Goal: Find specific page/section: Find specific page/section

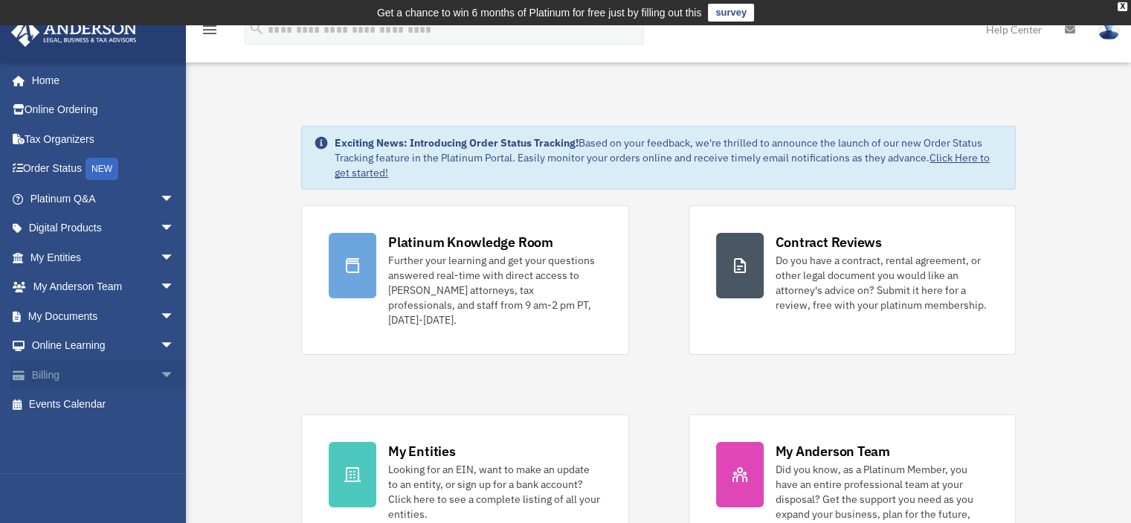
click at [160, 380] on span "arrow_drop_down" at bounding box center [175, 375] width 30 height 30
click at [92, 433] on link "Past Invoices" at bounding box center [109, 434] width 176 height 30
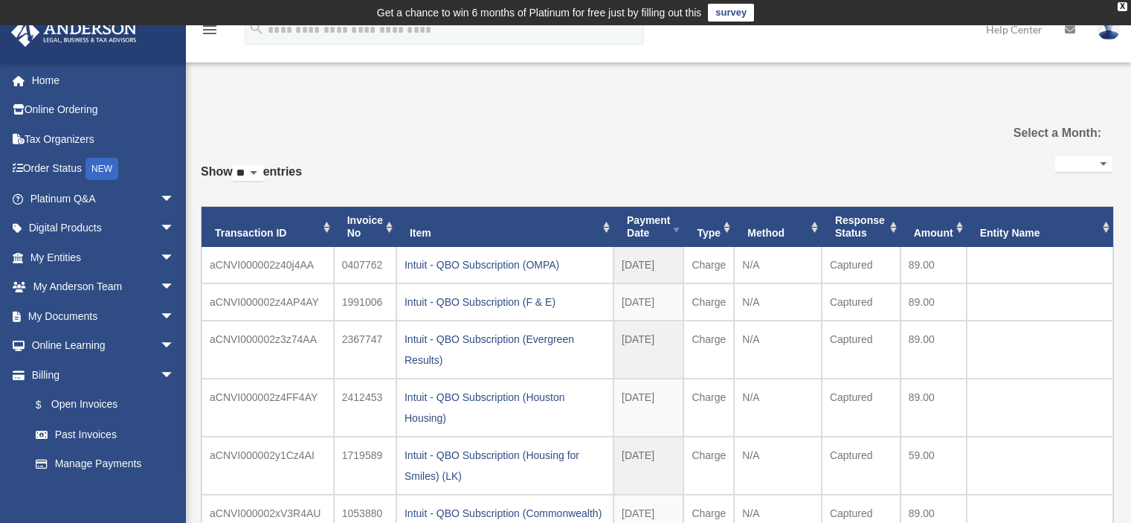
scroll to position [25, 0]
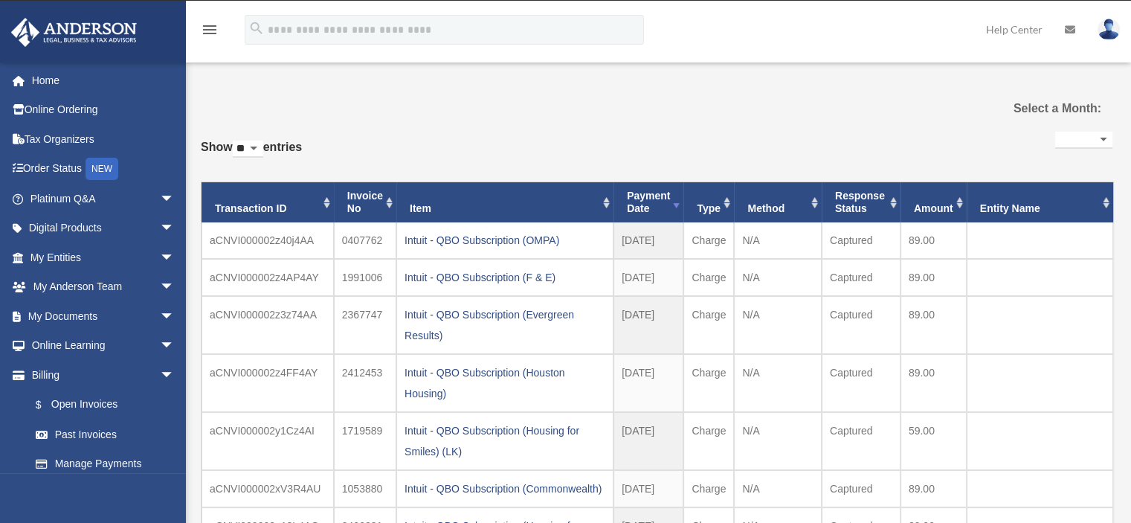
click at [1071, 135] on select "**********" at bounding box center [1083, 140] width 57 height 17
select select "**********"
click at [1055, 132] on select "**********" at bounding box center [1083, 140] width 57 height 17
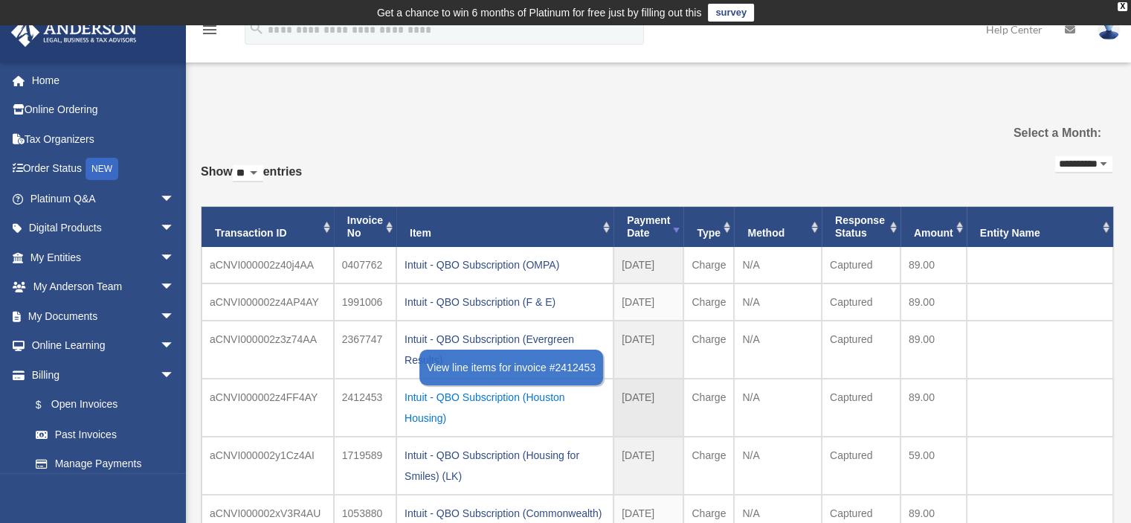
scroll to position [74, 0]
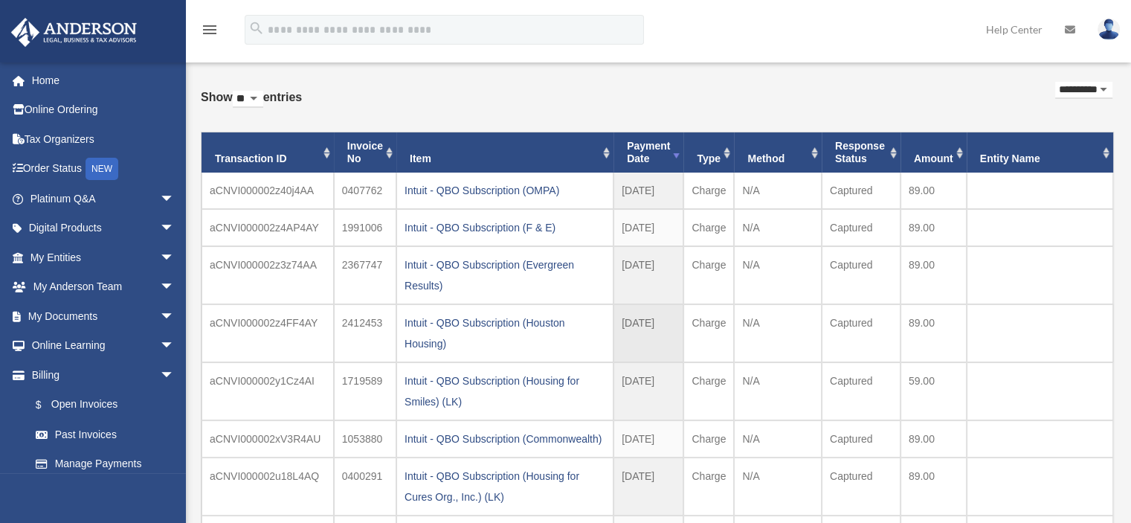
drag, startPoint x: 481, startPoint y: 341, endPoint x: 401, endPoint y: 309, distance: 85.7
click at [401, 309] on td "Intuit - QBO Subscription (Houston Housing)" at bounding box center [504, 333] width 217 height 58
copy div "Intuit - QBO Subscription (Houston Housing)"
drag, startPoint x: 478, startPoint y: 282, endPoint x: 401, endPoint y: 258, distance: 80.9
click at [401, 258] on td "Intuit - QBO Subscription (Evergreen Results)" at bounding box center [504, 275] width 217 height 58
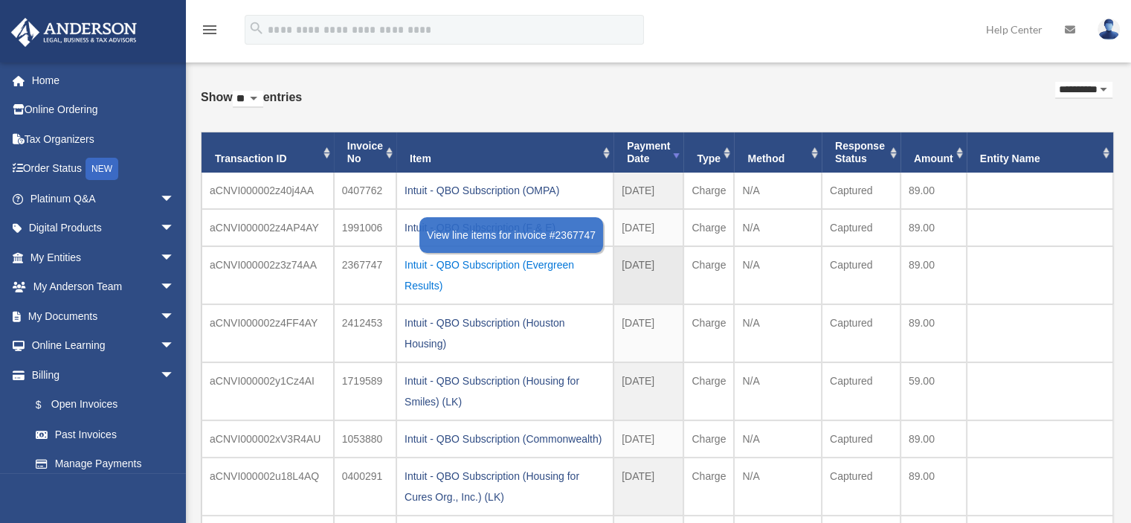
copy div "Intuit - QBO Subscription (Evergreen Results)"
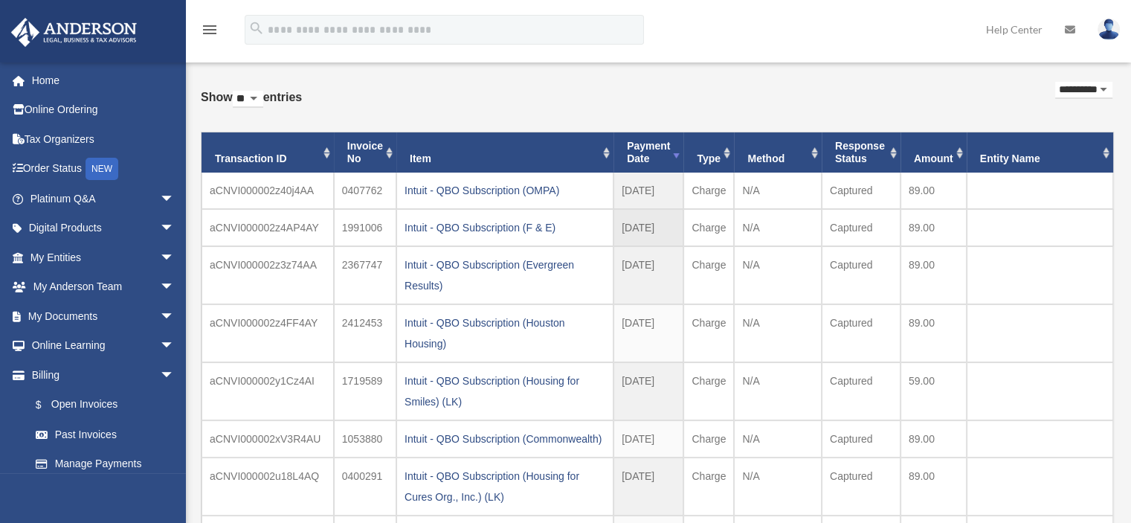
drag, startPoint x: 563, startPoint y: 226, endPoint x: 395, endPoint y: 230, distance: 168.0
click at [396, 230] on td "Intuit - QBO Subscription (F & E)" at bounding box center [504, 227] width 217 height 37
copy div "Intuit - QBO Subscription (F & E)"
drag, startPoint x: 571, startPoint y: 181, endPoint x: 396, endPoint y: 190, distance: 174.9
click at [396, 190] on td "Intuit - QBO Subscription (OMPA)" at bounding box center [504, 190] width 217 height 36
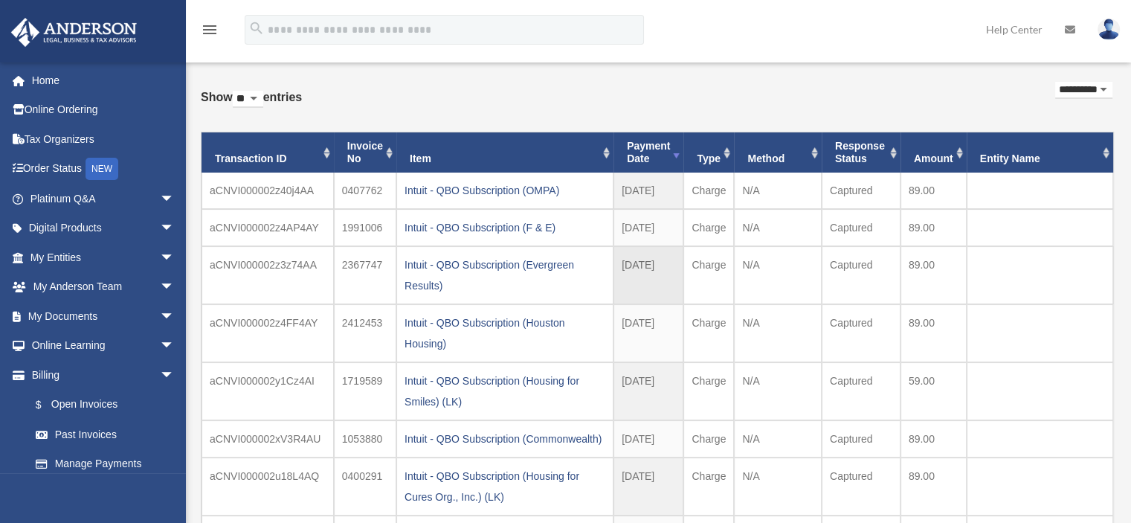
copy div "Intuit - QBO Subscription (OMPA)"
